Goal: Task Accomplishment & Management: Manage account settings

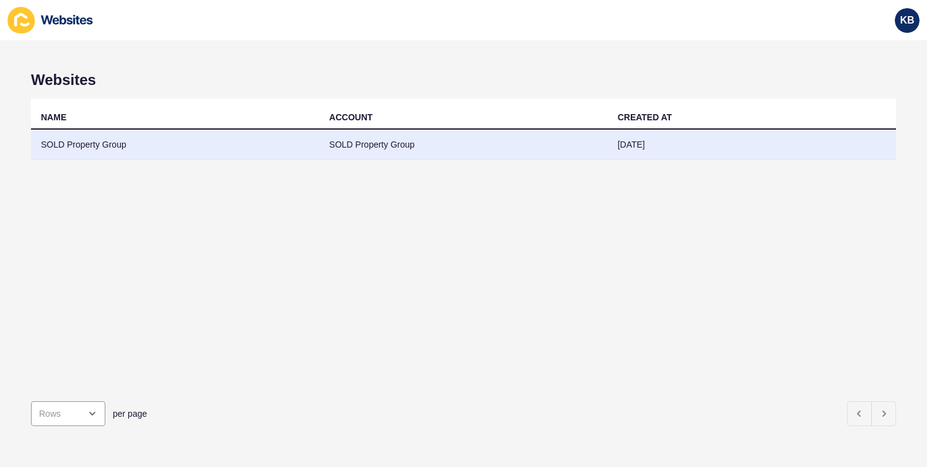
click at [106, 142] on td "SOLD Property Group" at bounding box center [175, 144] width 288 height 30
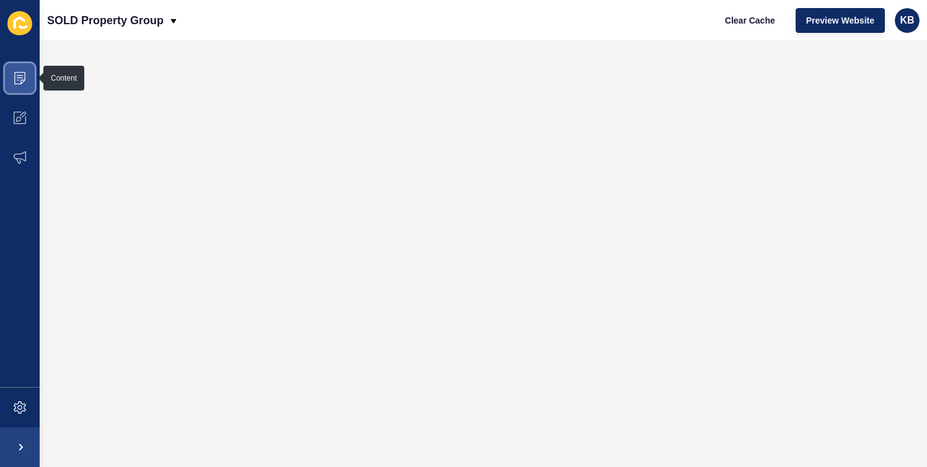
click at [19, 77] on icon at bounding box center [20, 77] width 6 height 1
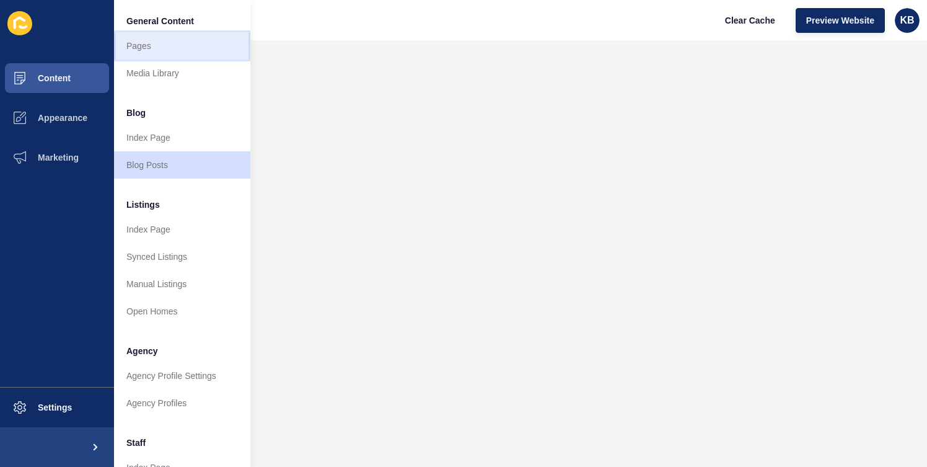
click at [162, 42] on link "Pages" at bounding box center [182, 45] width 136 height 27
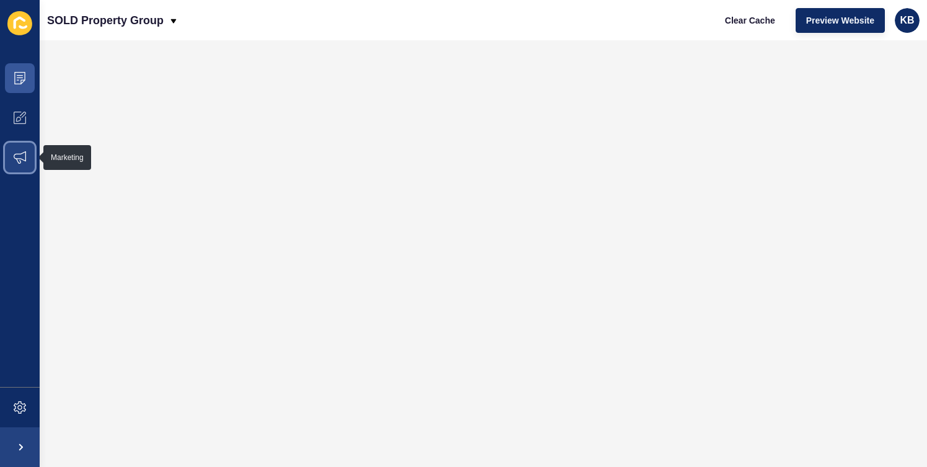
click at [26, 155] on span at bounding box center [20, 158] width 40 height 40
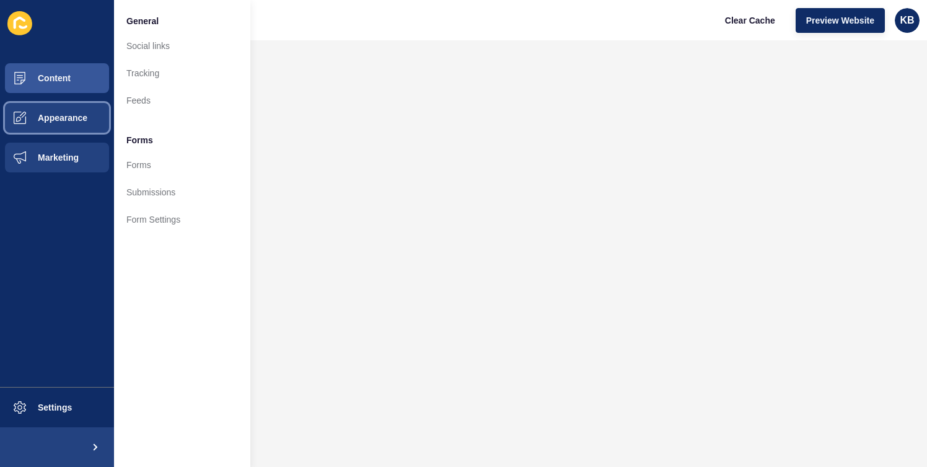
click at [53, 115] on span "Appearance" at bounding box center [42, 118] width 89 height 10
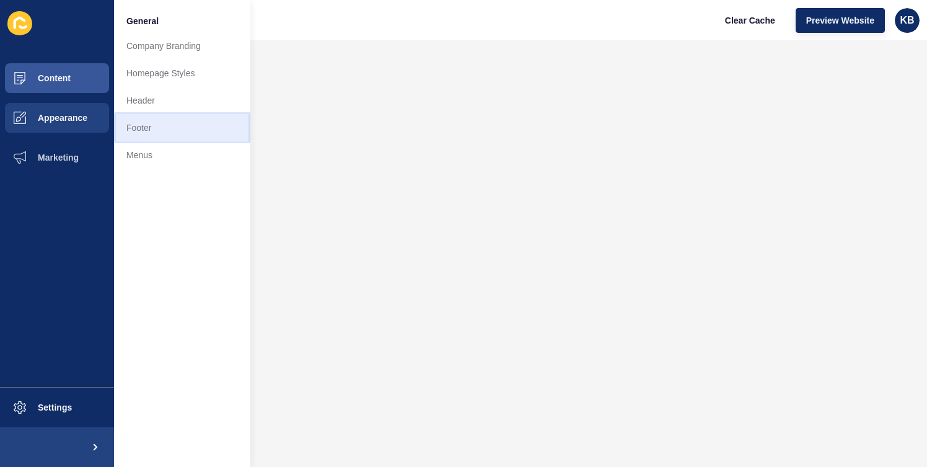
click at [164, 125] on link "Footer" at bounding box center [182, 127] width 136 height 27
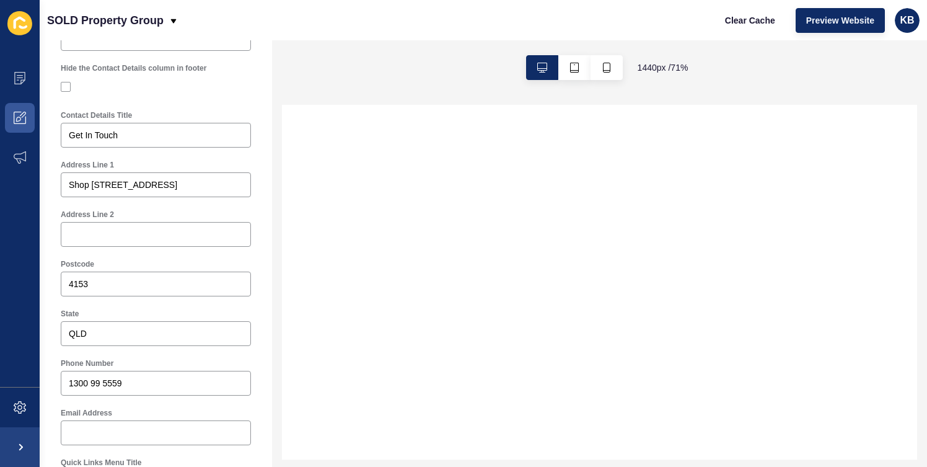
select select
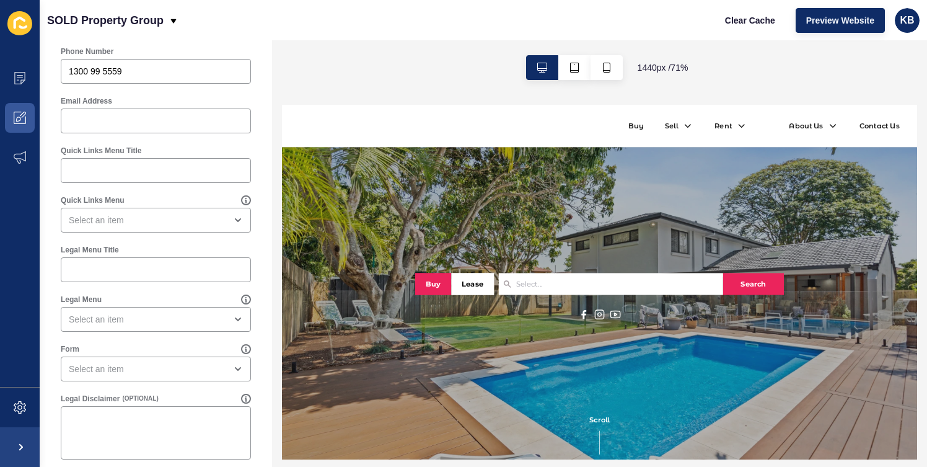
scroll to position [674, 0]
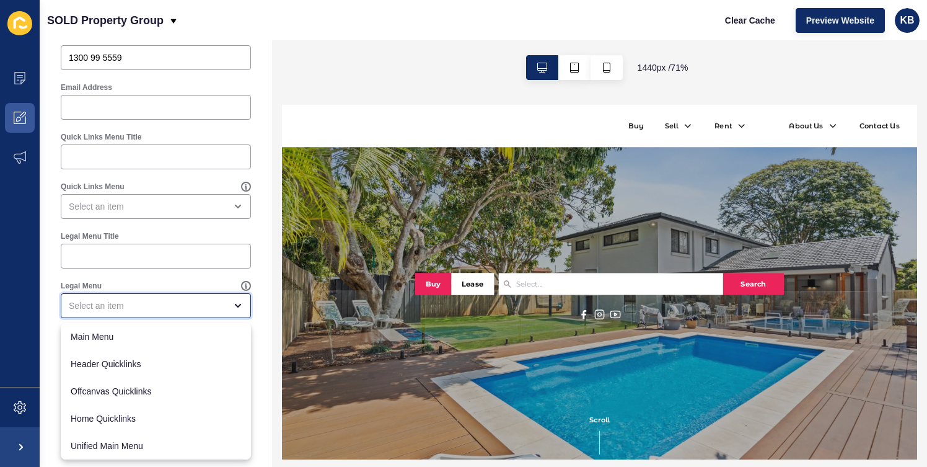
click at [154, 298] on div "close menu" at bounding box center [156, 305] width 190 height 25
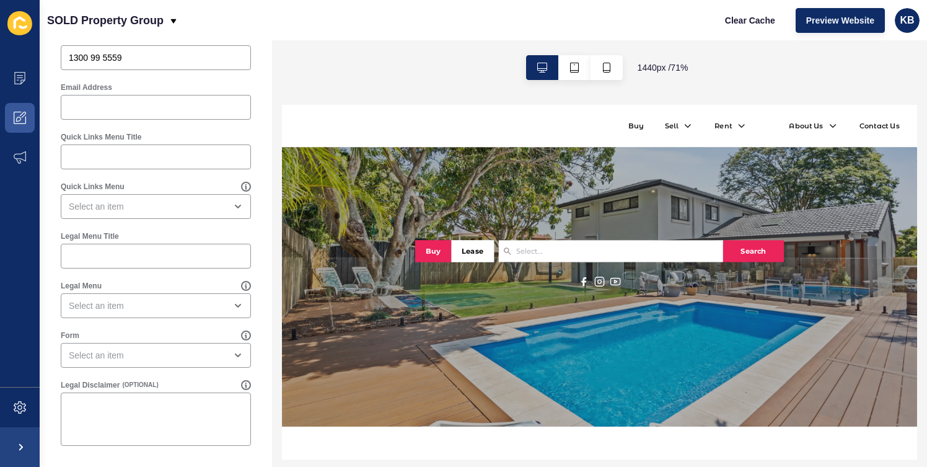
scroll to position [0, 0]
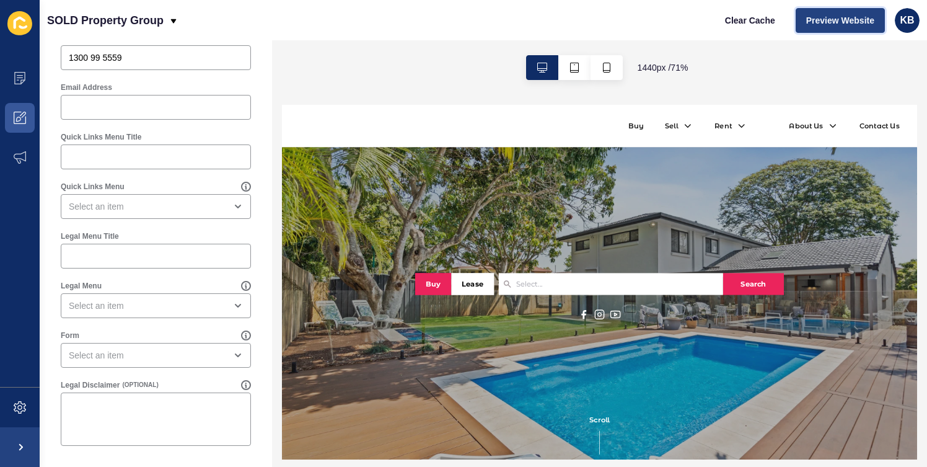
click at [835, 19] on span "Preview Website" at bounding box center [840, 20] width 68 height 12
click at [24, 76] on icon at bounding box center [20, 78] width 12 height 12
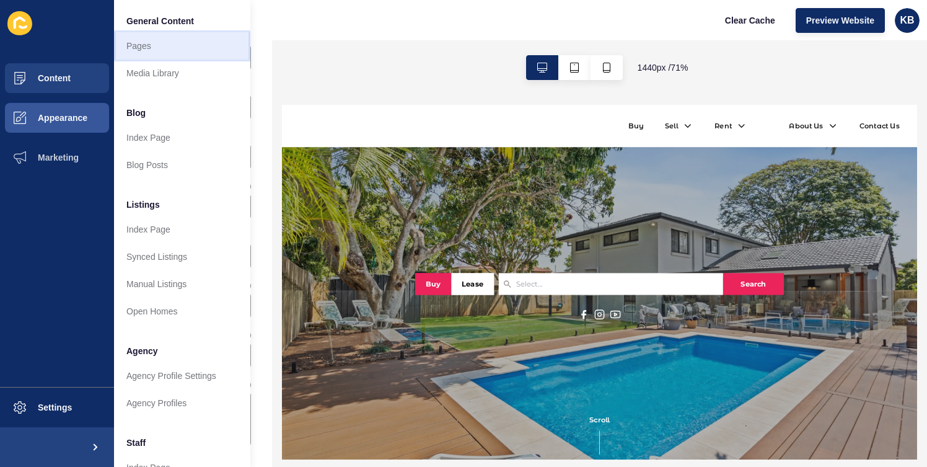
click at [157, 43] on link "Pages" at bounding box center [182, 45] width 136 height 27
